Goal: Task Accomplishment & Management: Use online tool/utility

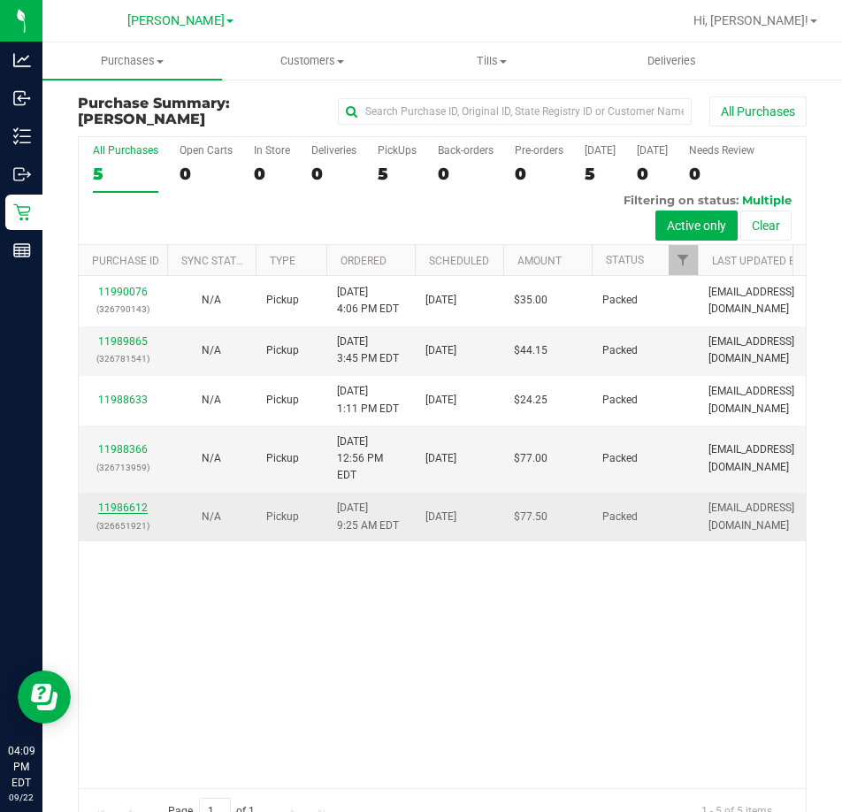
click at [131, 506] on link "11986612" at bounding box center [123, 508] width 50 height 12
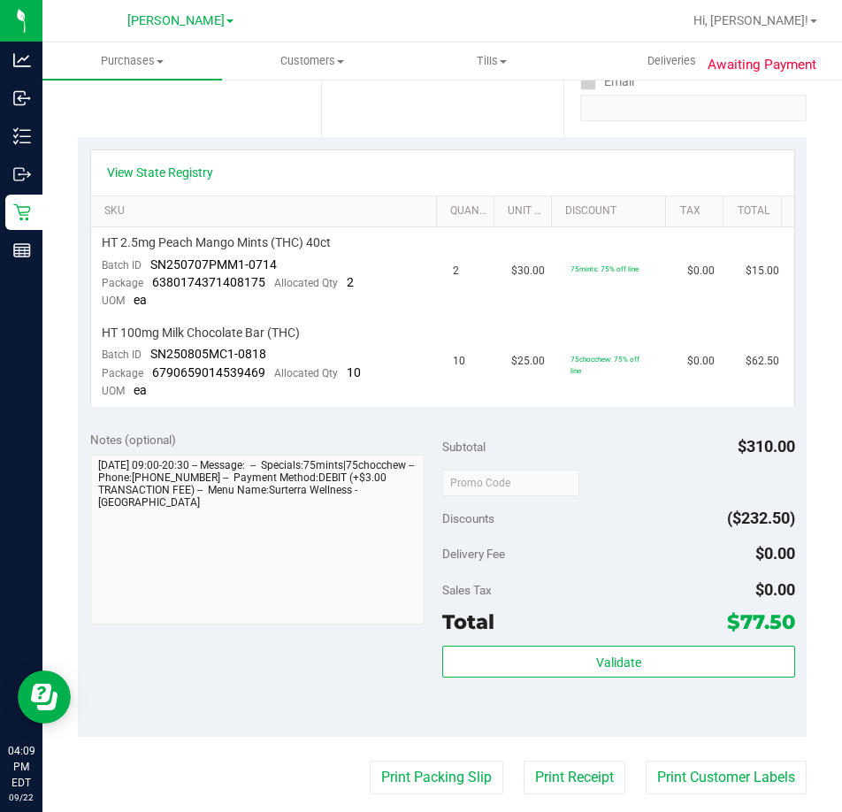
scroll to position [531, 0]
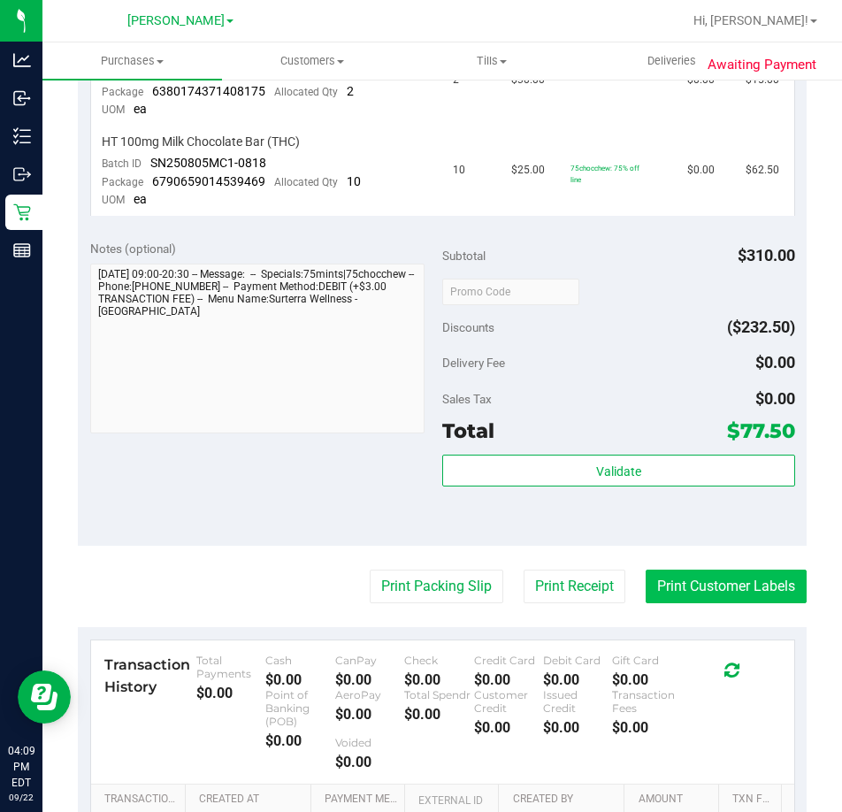
click at [697, 601] on button "Print Customer Labels" at bounding box center [726, 587] width 161 height 34
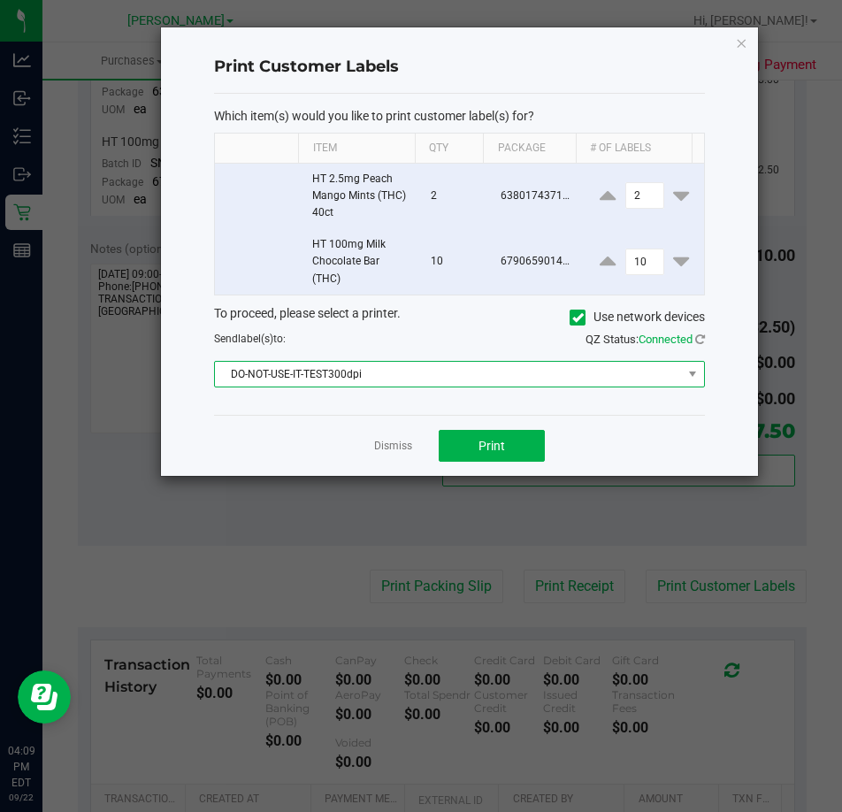
click at [576, 377] on span "DO-NOT-USE-IT-TEST300dpi" at bounding box center [448, 374] width 467 height 25
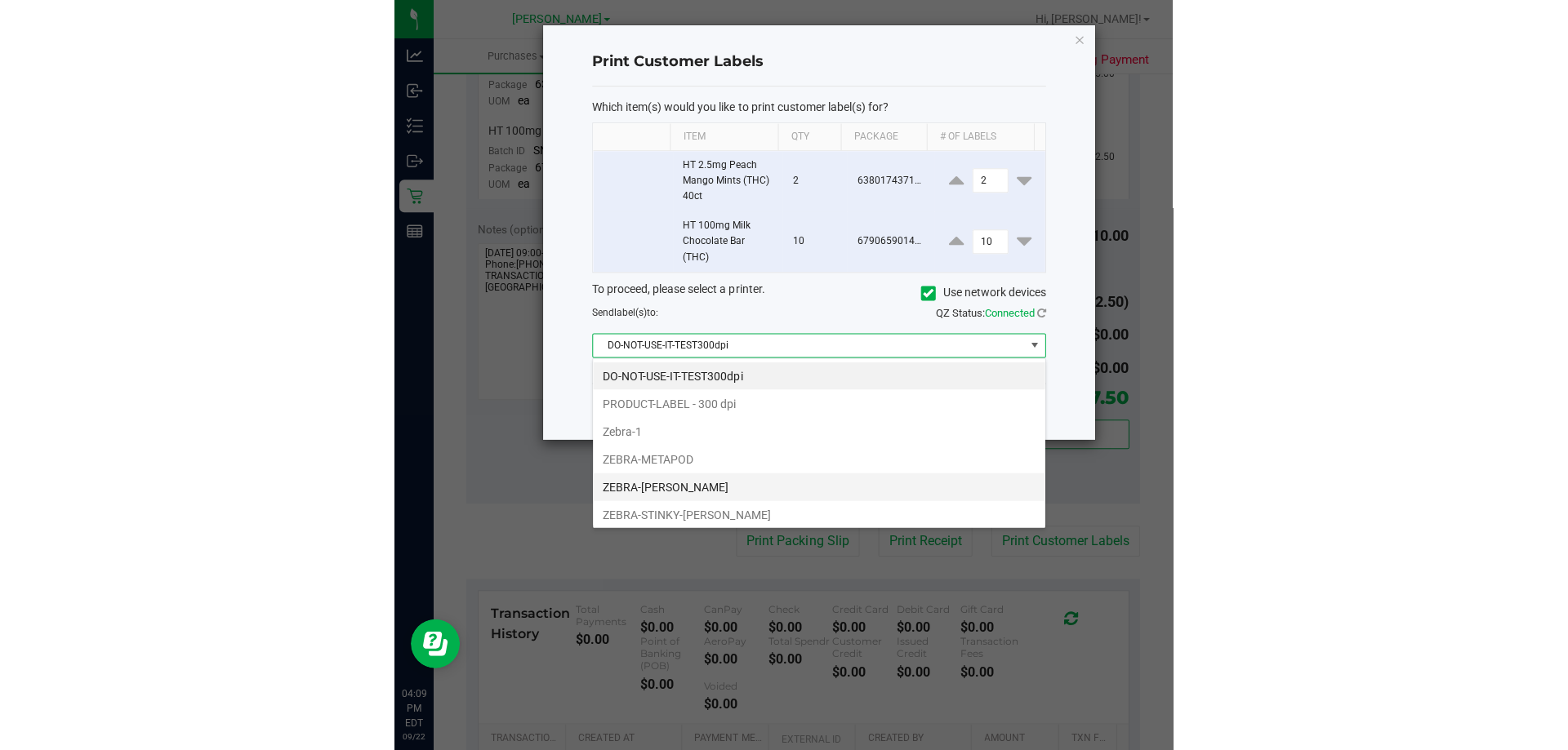
scroll to position [31, 0]
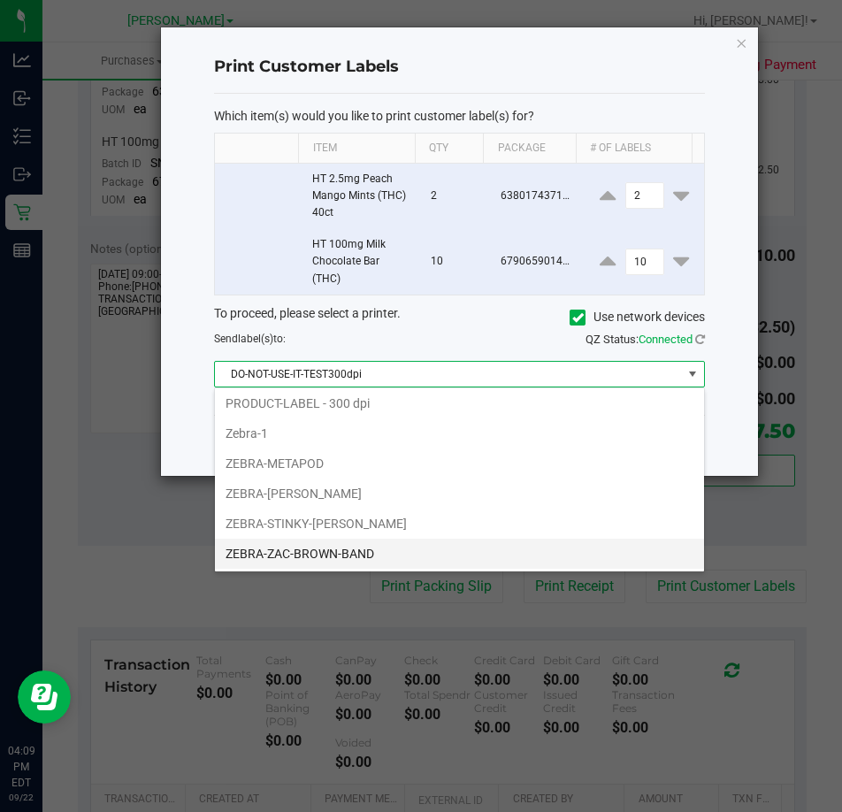
click at [314, 550] on li "ZEBRA-ZAC-BROWN-BAND" at bounding box center [459, 554] width 489 height 30
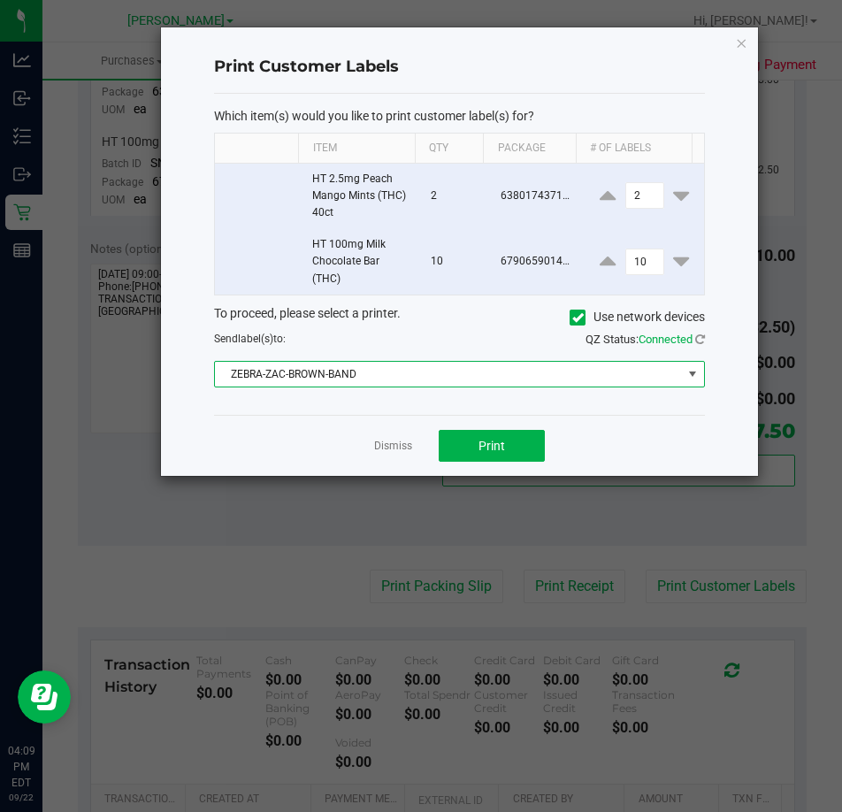
click at [758, 22] on ngb-modal-window "Print Customer Labels Which item(s) would you like to print customer label(s) f…" at bounding box center [428, 406] width 856 height 812
click at [741, 42] on icon "button" at bounding box center [741, 42] width 12 height 21
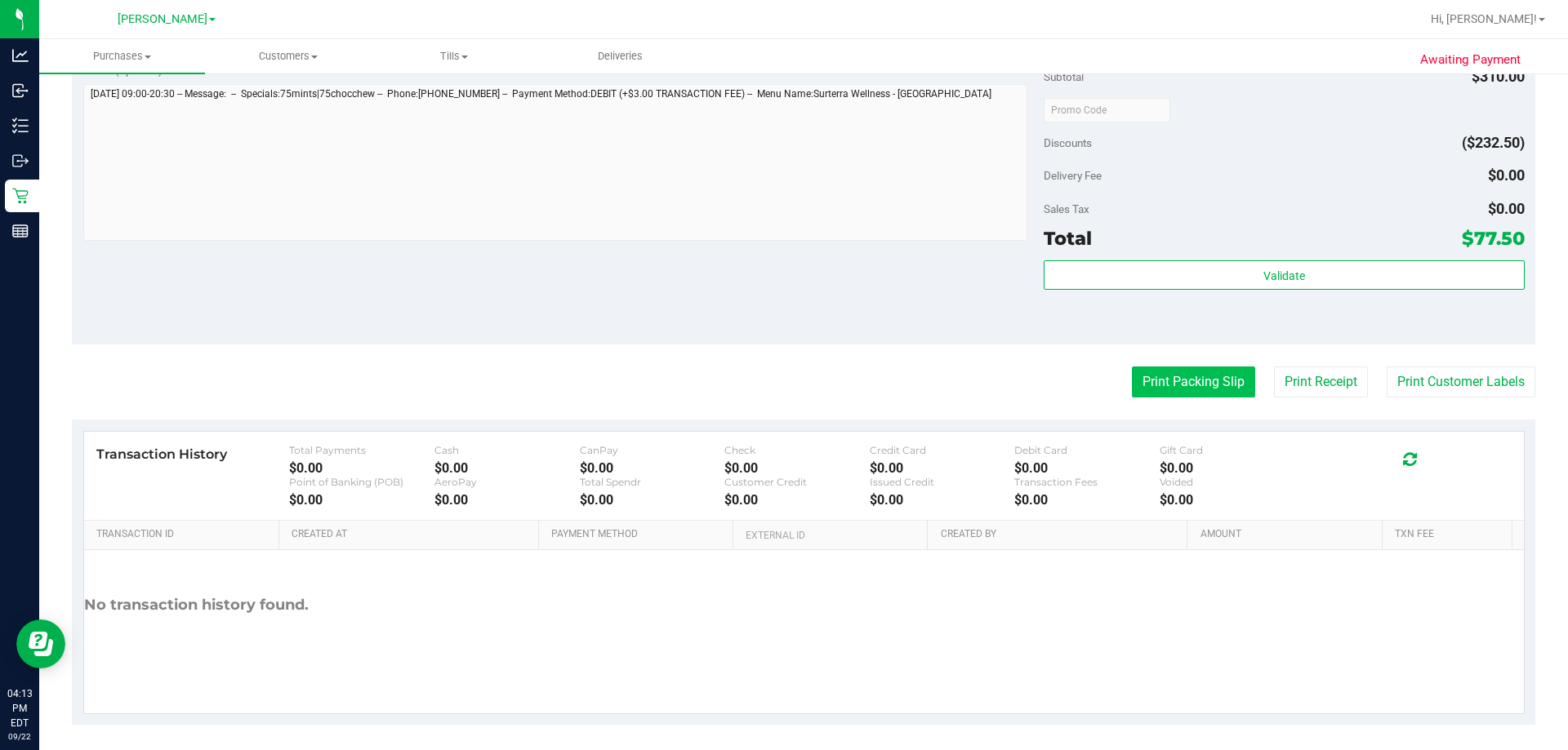
scroll to position [656, 0]
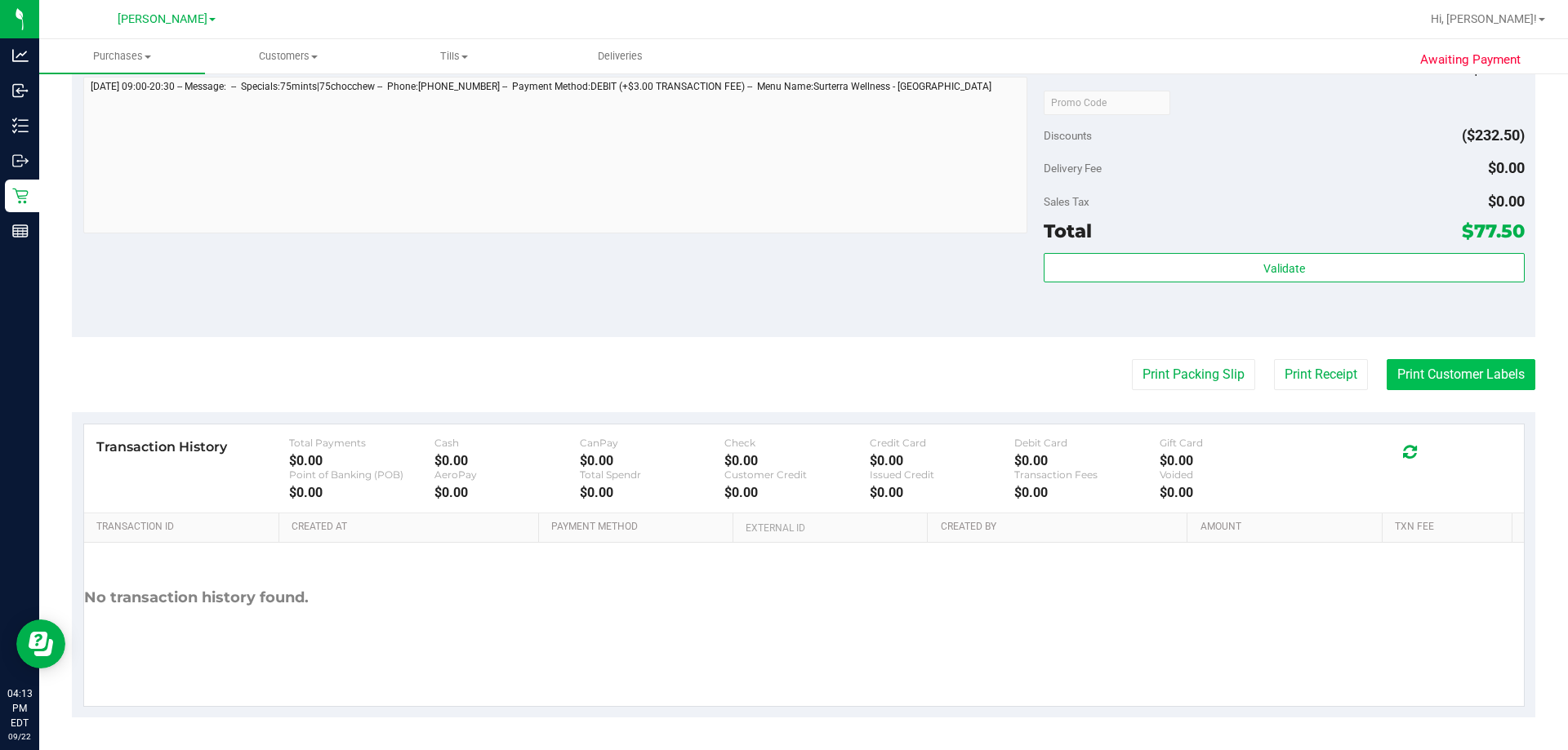
click at [776, 382] on button "Print Customer Labels" at bounding box center [1460, 375] width 149 height 31
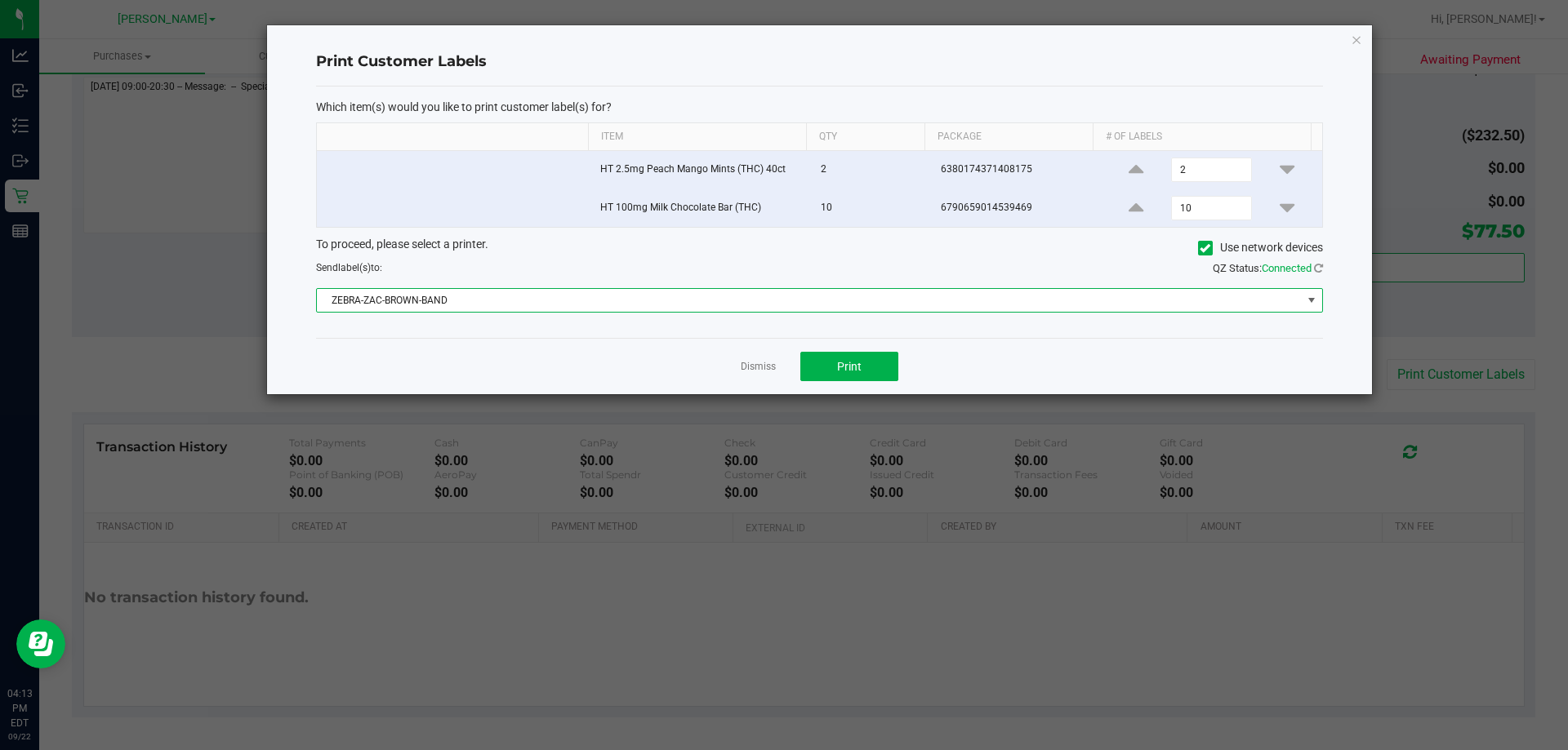
click at [450, 299] on span "ZEBRA-ZAC-BROWN-BAND" at bounding box center [808, 300] width 985 height 23
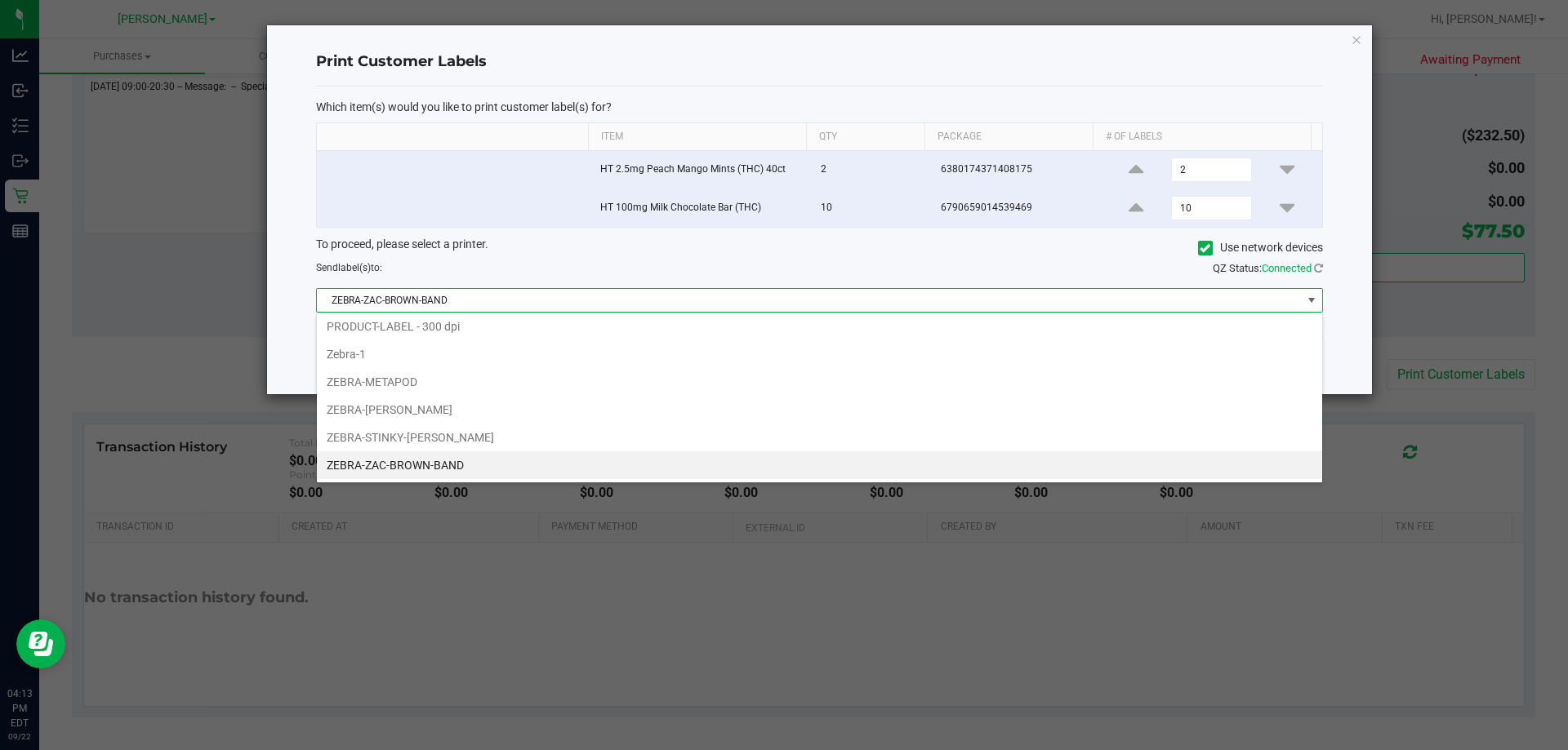
scroll to position [25, 1006]
click at [412, 386] on li "ZEBRA-METAPOD" at bounding box center [819, 382] width 1005 height 28
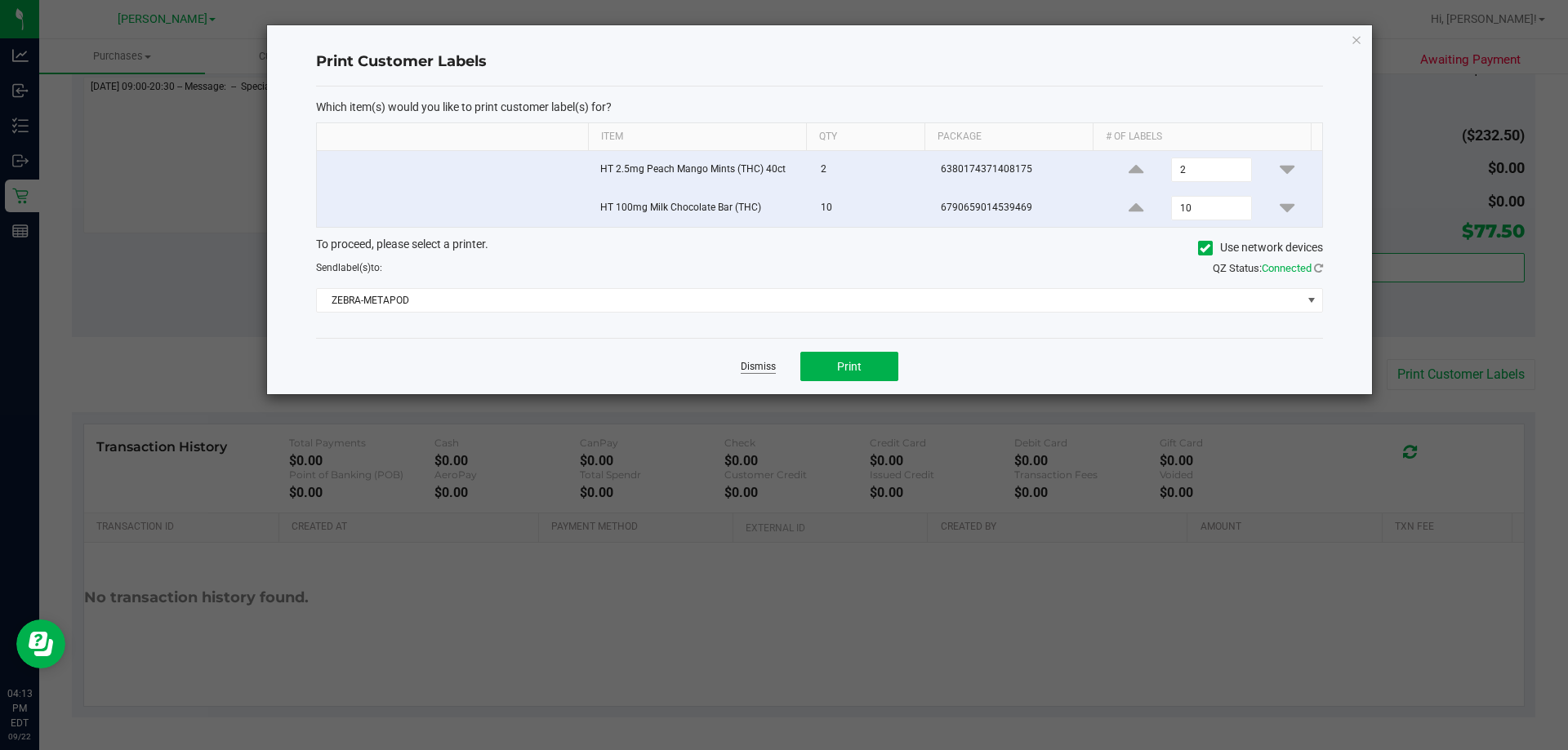
click at [762, 369] on link "Dismiss" at bounding box center [758, 366] width 35 height 14
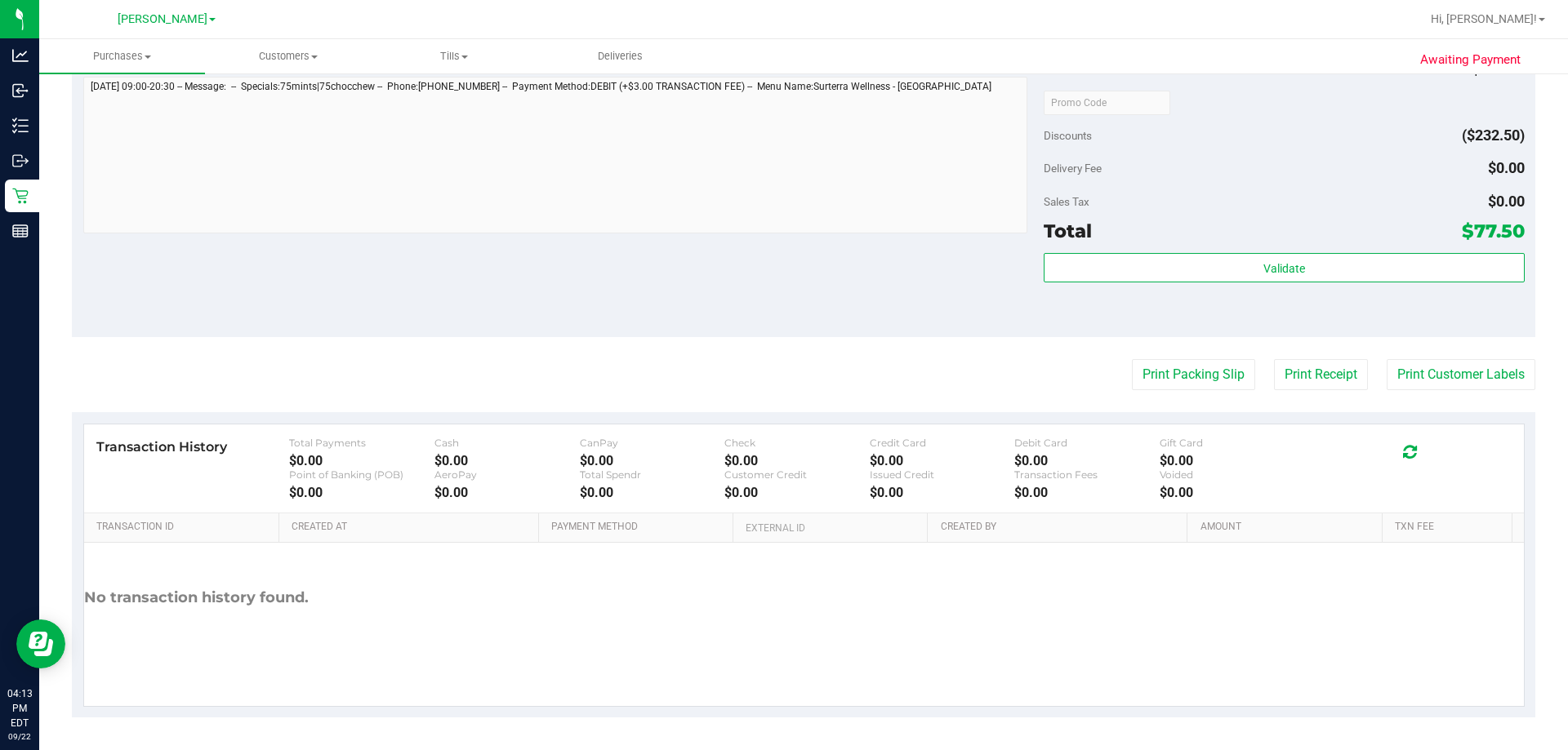
click at [576, 310] on div "Notes (optional) Subtotal $310.00 Discounts ($232.50) Delivery Fee $0.00 Sales …" at bounding box center [804, 190] width 1464 height 294
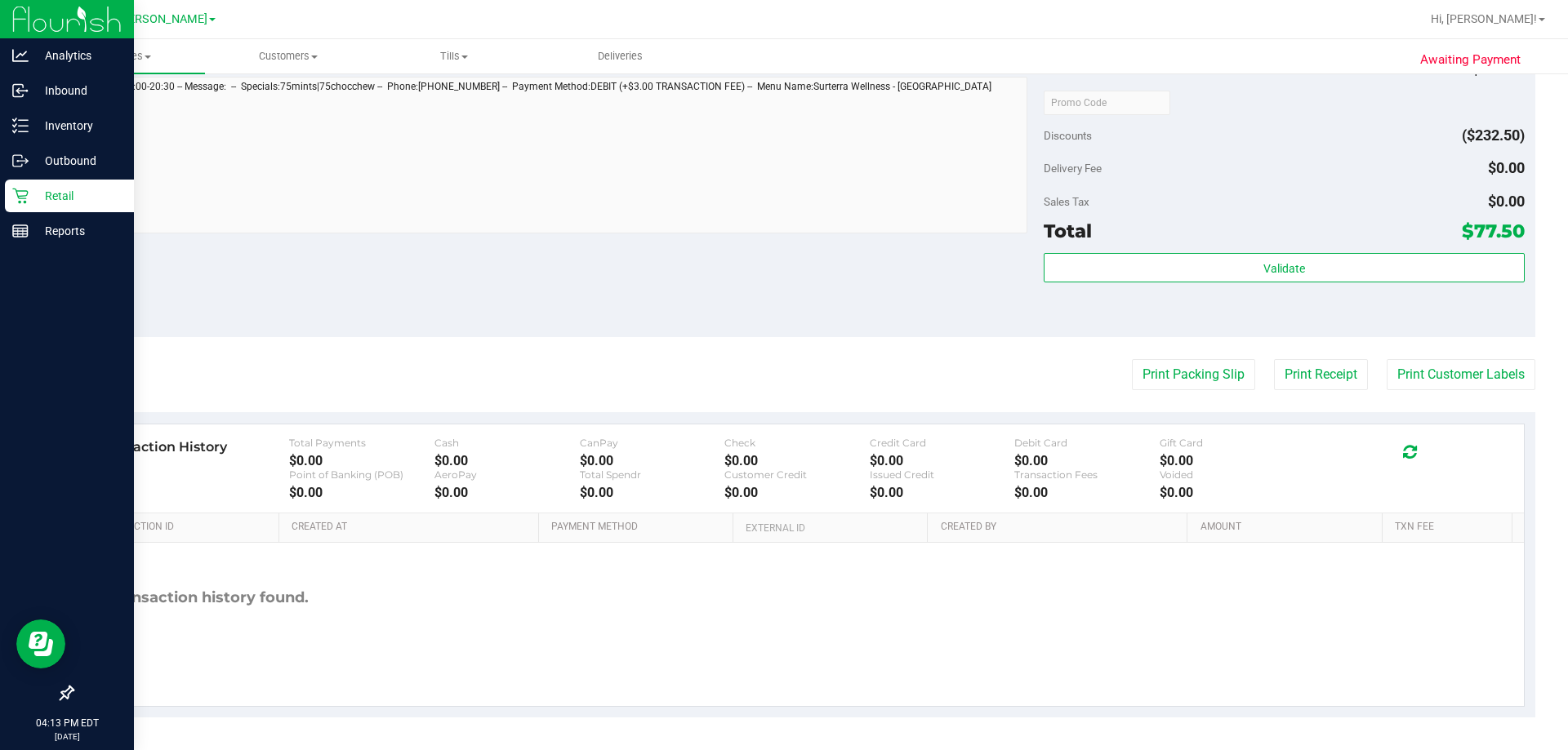
click at [6, 188] on div "Retail" at bounding box center [69, 196] width 129 height 32
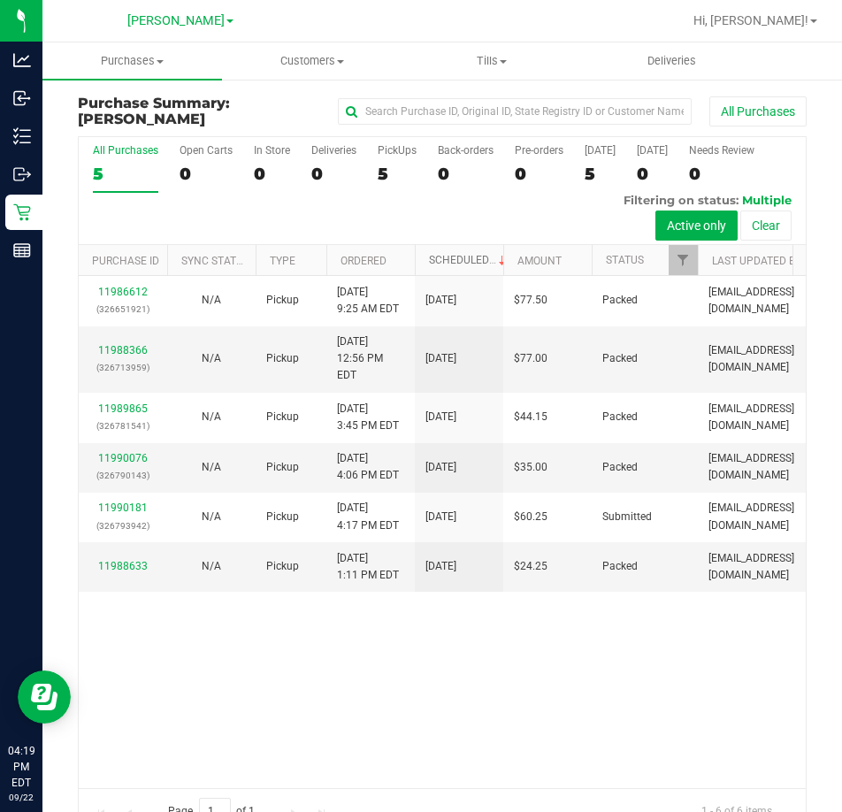
click at [462, 258] on link "Scheduled" at bounding box center [469, 260] width 81 height 12
